Goal: Task Accomplishment & Management: Complete application form

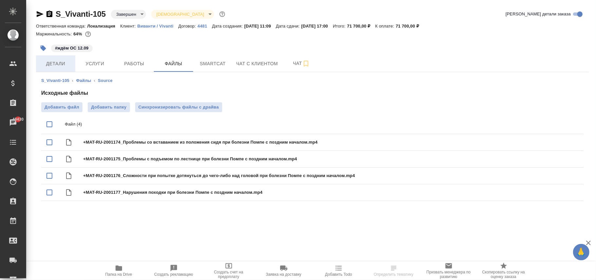
click at [60, 62] on span "Детали" at bounding box center [55, 64] width 31 height 8
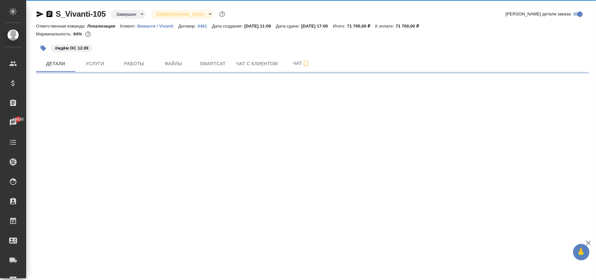
select select "RU"
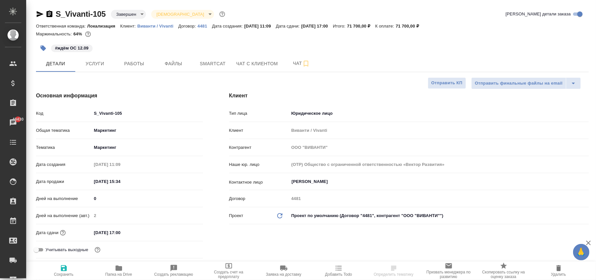
select select "RU"
type textarea "x"
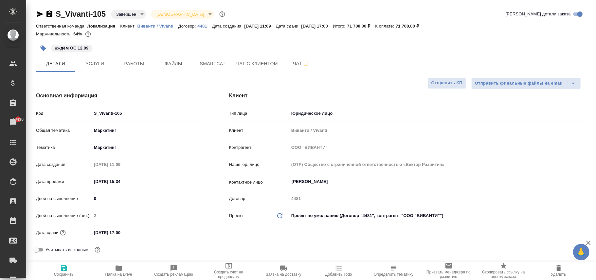
type textarea "x"
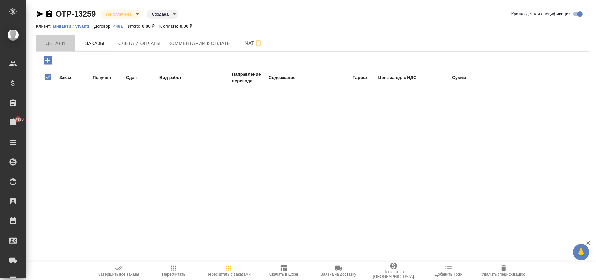
drag, startPoint x: 46, startPoint y: 40, endPoint x: 219, endPoint y: 105, distance: 185.2
click at [48, 42] on span "Детали" at bounding box center [55, 43] width 31 height 8
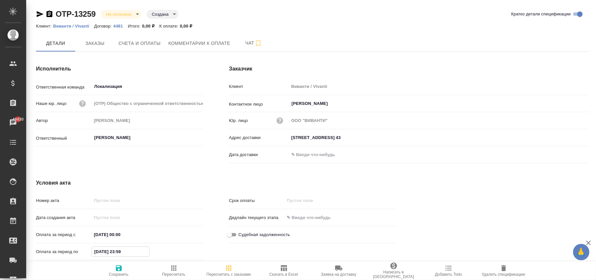
drag, startPoint x: 138, startPoint y: 252, endPoint x: 97, endPoint y: 263, distance: 42.0
click at [45, 244] on div "Номер акта Дата создания акта Оплата за период с [DATE] 00:00 Оплата за период …" at bounding box center [119, 228] width 167 height 68
type input "[DATE] 23:59"
drag, startPoint x: 117, startPoint y: 271, endPoint x: 130, endPoint y: 267, distance: 13.6
click at [119, 270] on icon "button" at bounding box center [119, 268] width 8 height 8
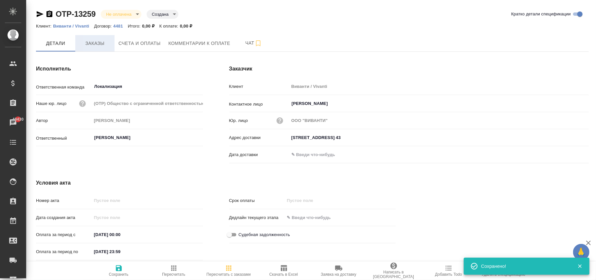
click at [92, 43] on span "Заказы" at bounding box center [94, 43] width 31 height 8
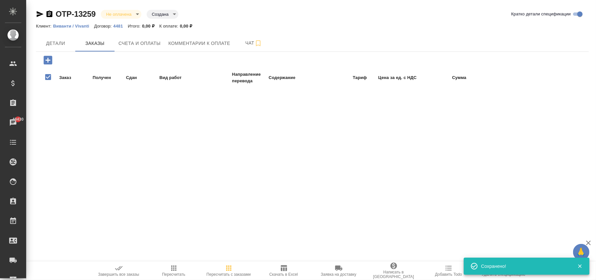
click at [50, 63] on icon "button" at bounding box center [48, 60] width 9 height 9
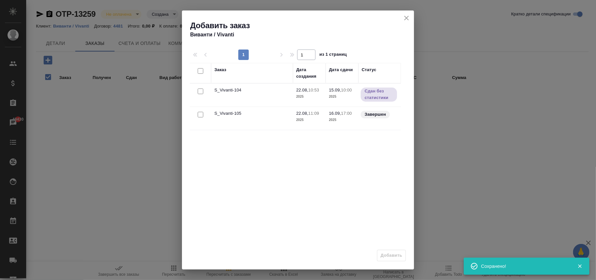
click at [198, 113] on input "checkbox" at bounding box center [201, 115] width 6 height 6
checkbox input "true"
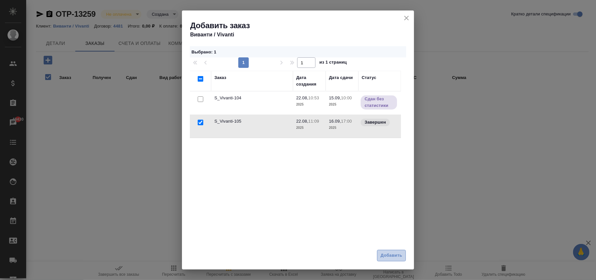
click at [393, 256] on span "Добавить" at bounding box center [392, 255] width 22 height 8
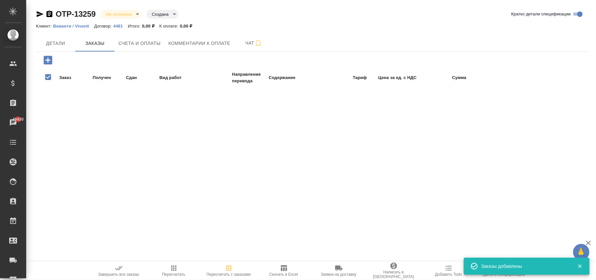
checkbox input "false"
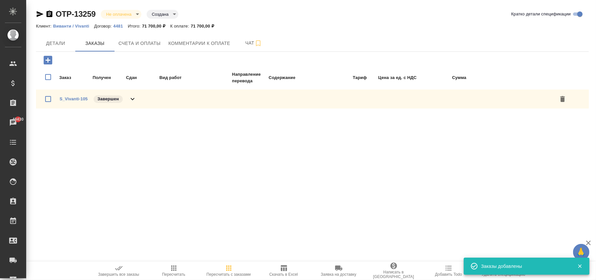
click at [222, 265] on button "Пересчитать с заказами" at bounding box center [228, 270] width 55 height 18
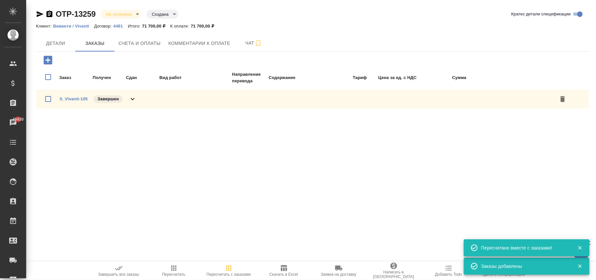
click at [179, 267] on span "Пересчитать" at bounding box center [173, 270] width 47 height 12
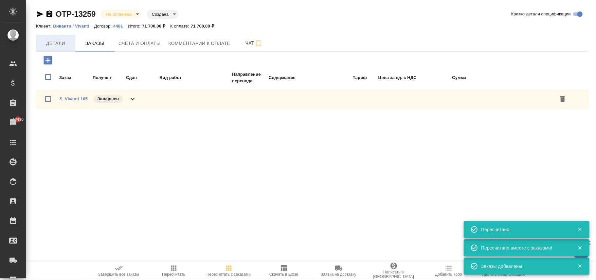
click at [52, 46] on span "Детали" at bounding box center [55, 43] width 31 height 8
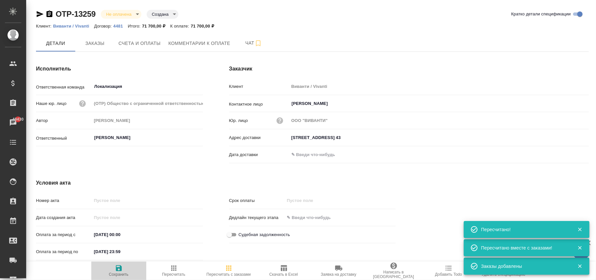
drag, startPoint x: 119, startPoint y: 267, endPoint x: 145, endPoint y: 256, distance: 28.0
click at [120, 267] on icon "button" at bounding box center [119, 268] width 6 height 6
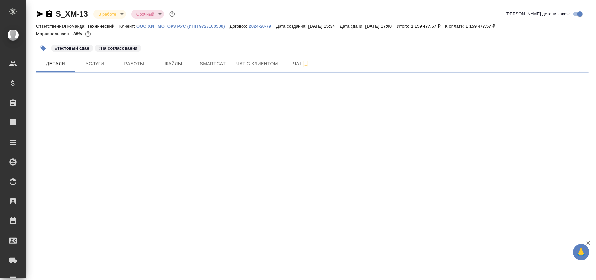
select select "RU"
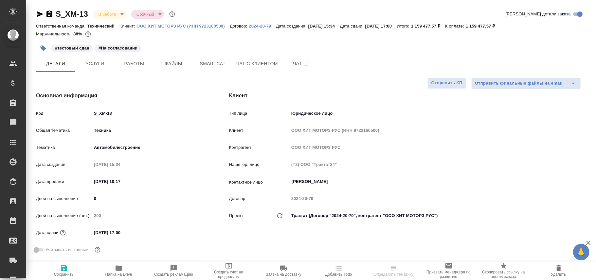
type textarea "x"
click at [103, 231] on input "28.11.2025 17:00" at bounding box center [120, 232] width 57 height 9
type input "28.12.0251 70:0_"
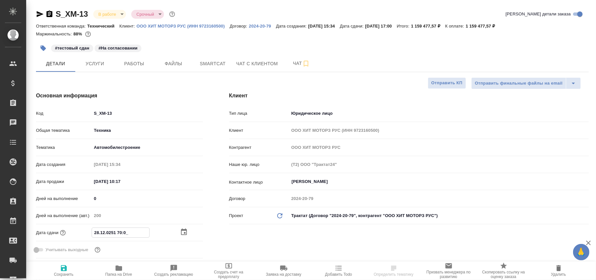
type textarea "x"
type input "28.12.2025 17:00"
type textarea "x"
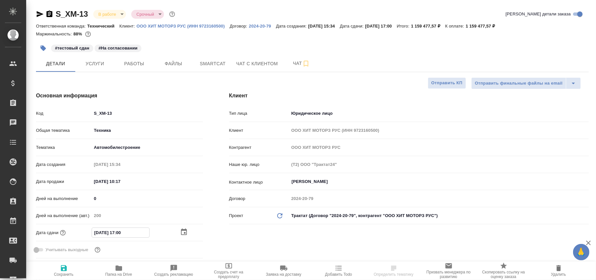
type textarea "x"
type input "28.12.2025 17:00"
click at [64, 273] on span "Сохранить" at bounding box center [64, 274] width 20 height 5
type textarea "x"
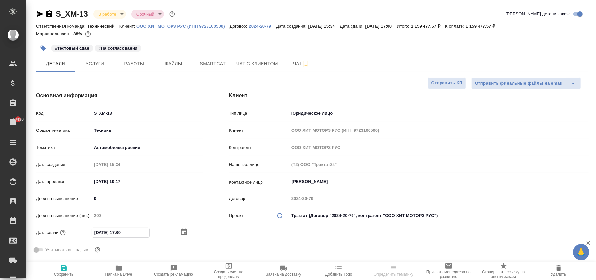
type textarea "x"
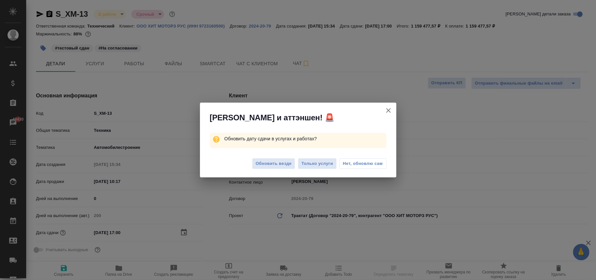
type textarea "x"
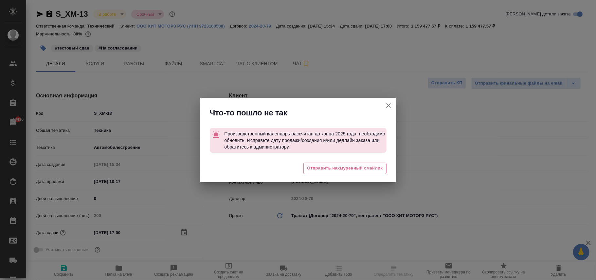
click at [388, 105] on icon "button" at bounding box center [389, 105] width 8 height 8
type textarea "x"
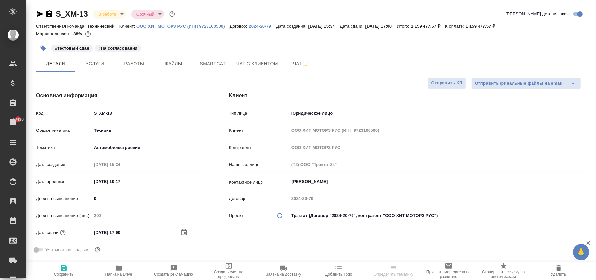
click at [65, 268] on icon "button" at bounding box center [64, 268] width 6 height 6
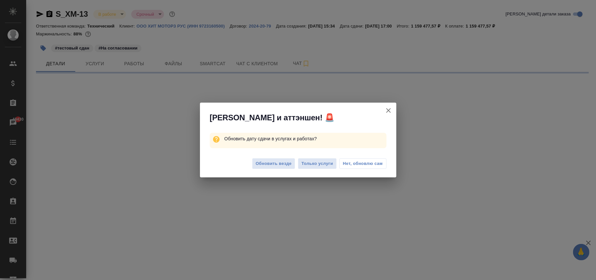
select select "RU"
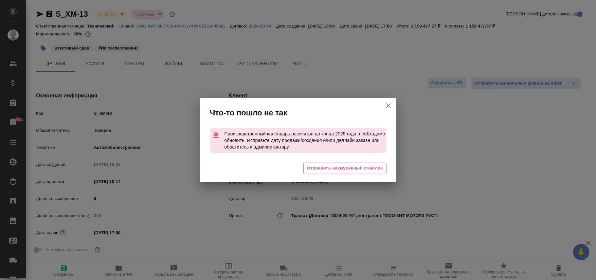
type textarea "x"
click at [388, 104] on icon "button" at bounding box center [389, 105] width 8 height 8
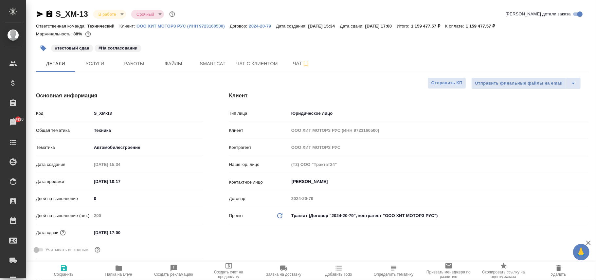
type textarea "x"
click at [103, 231] on input "28.11.2025 17:00" at bounding box center [120, 232] width 57 height 9
type input "28.12.0251 70:0_"
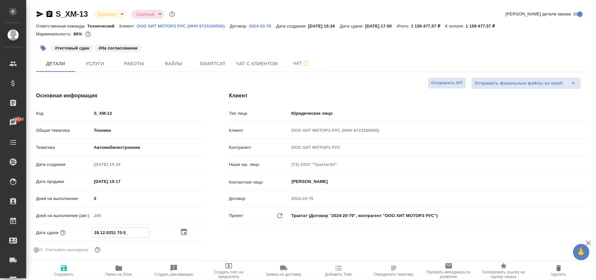
type textarea "x"
type input "28.12.2025 17:00"
type textarea "x"
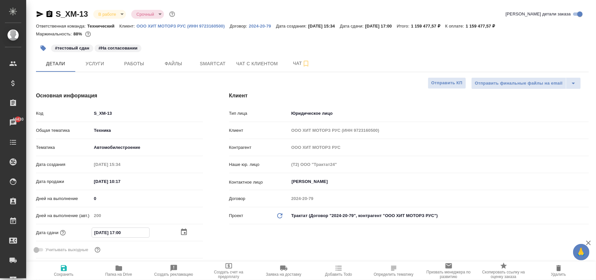
type textarea "x"
type input "28.12.2025 17:00"
click at [63, 266] on icon "button" at bounding box center [64, 268] width 6 height 6
type textarea "x"
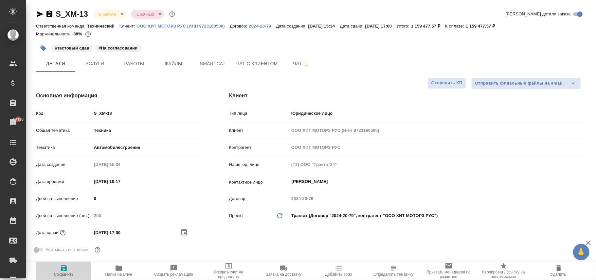
type textarea "x"
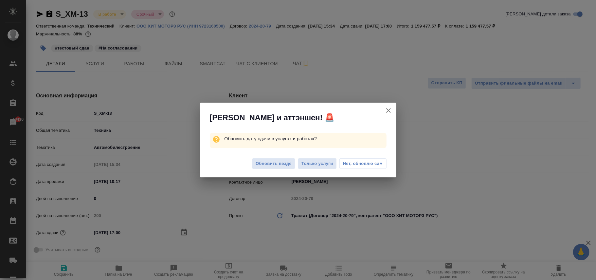
type textarea "x"
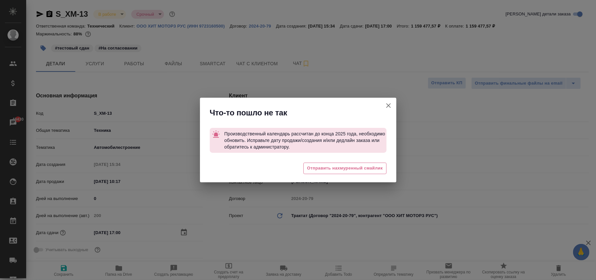
type textarea "x"
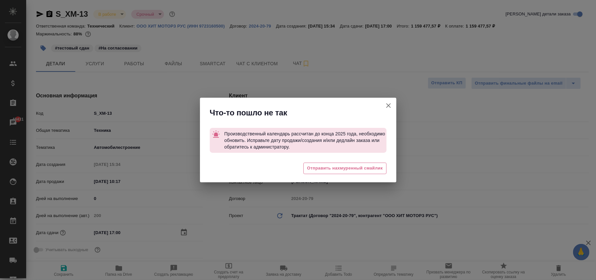
type textarea "x"
